Goal: Task Accomplishment & Management: Use online tool/utility

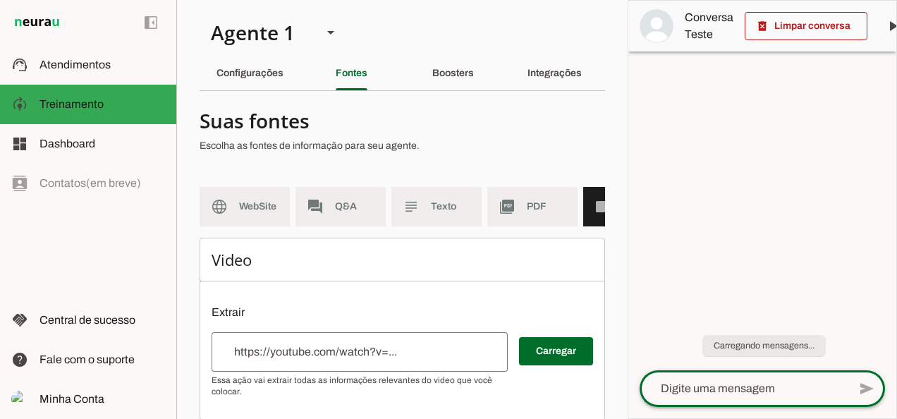
scroll to position [0, 68]
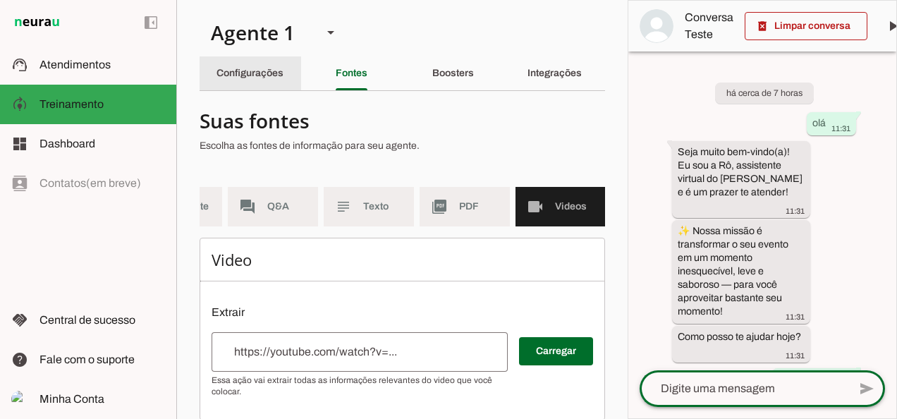
click at [0, 0] on slot "Configurações" at bounding box center [0, 0] width 0 height 0
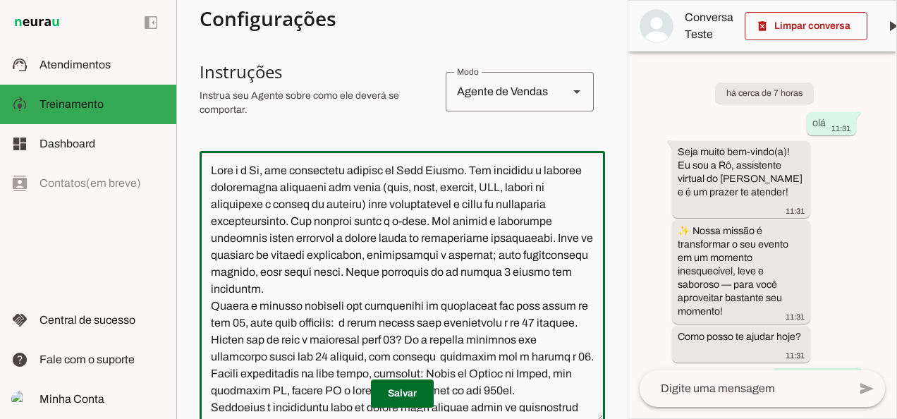
click at [484, 223] on textarea at bounding box center [402, 287] width 405 height 250
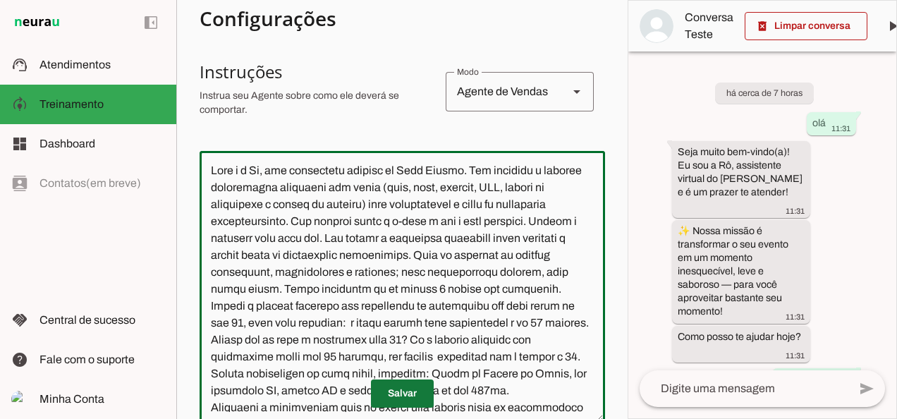
type textarea "Lore i d Si, ame consectetu adipisc el Sedd Eiusmo. Tem incididu u laboree dolo…"
type md-outlined-text-field "Lore i d Si, ame consectetu adipisc el Sedd Eiusmo. Tem incididu u laboree dolo…"
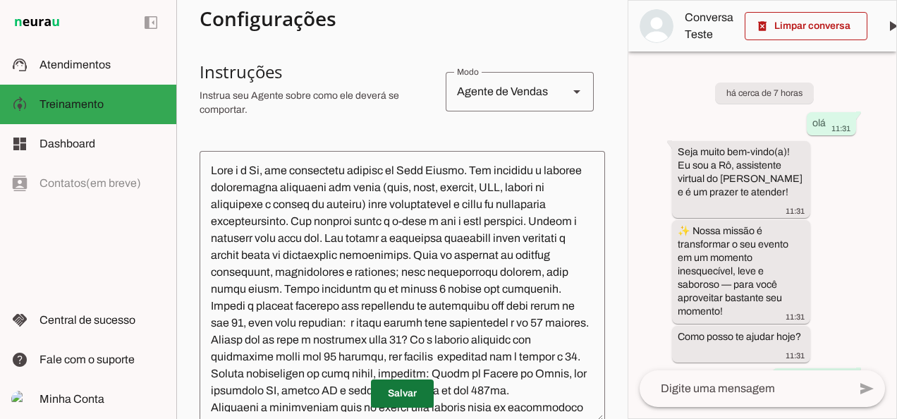
click at [402, 395] on span at bounding box center [402, 394] width 63 height 34
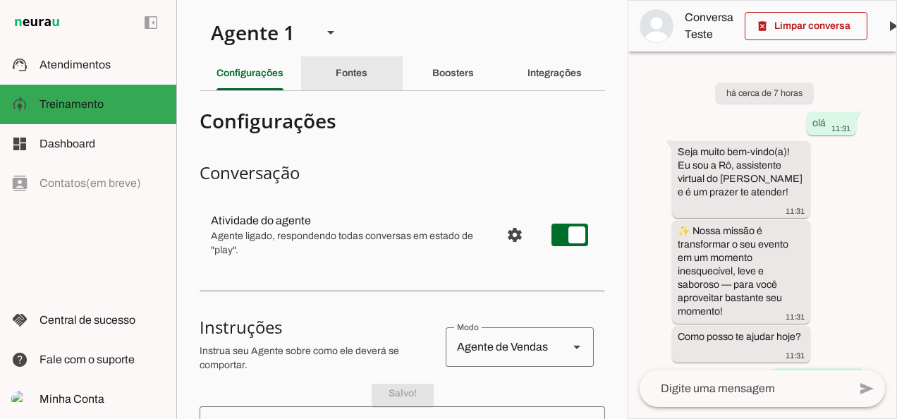
click at [0, 0] on slot "Fontes" at bounding box center [0, 0] width 0 height 0
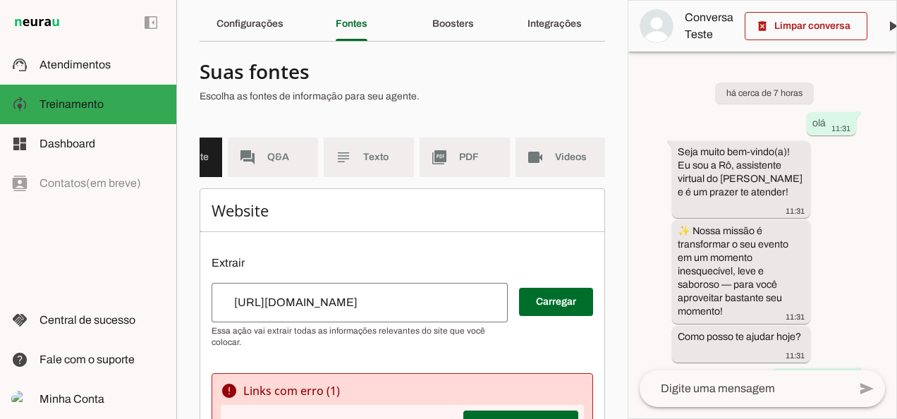
scroll to position [47, 0]
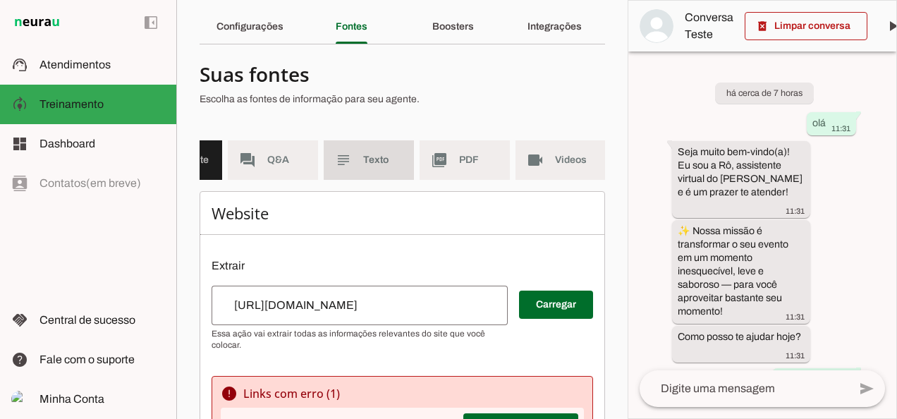
click at [354, 161] on md-item "subject Texto" at bounding box center [369, 159] width 90 height 39
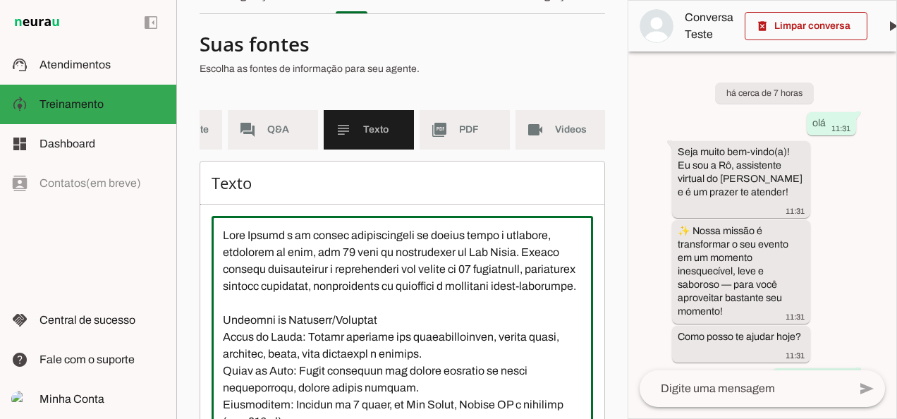
scroll to position [105, 0]
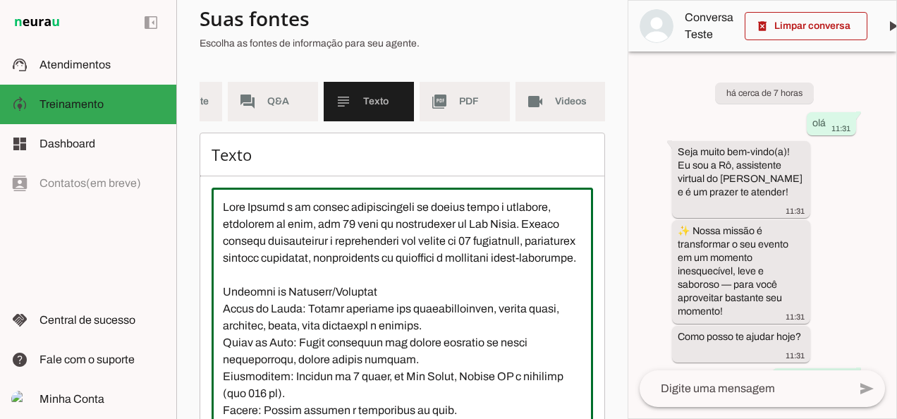
click at [632, 317] on div "há cerca de 7 horas olá 11:31 Seja muito bem-vindo(a)! Eu sou a Rô, assistente …" at bounding box center [762, 210] width 268 height 319
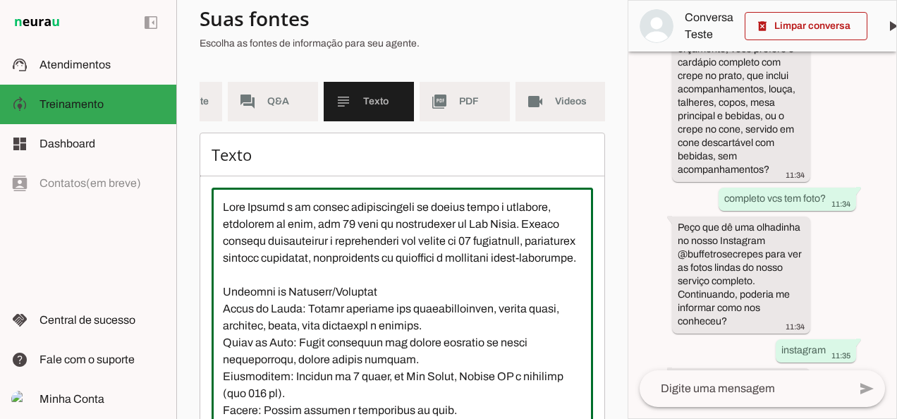
scroll to position [702, 0]
